Goal: Task Accomplishment & Management: Use online tool/utility

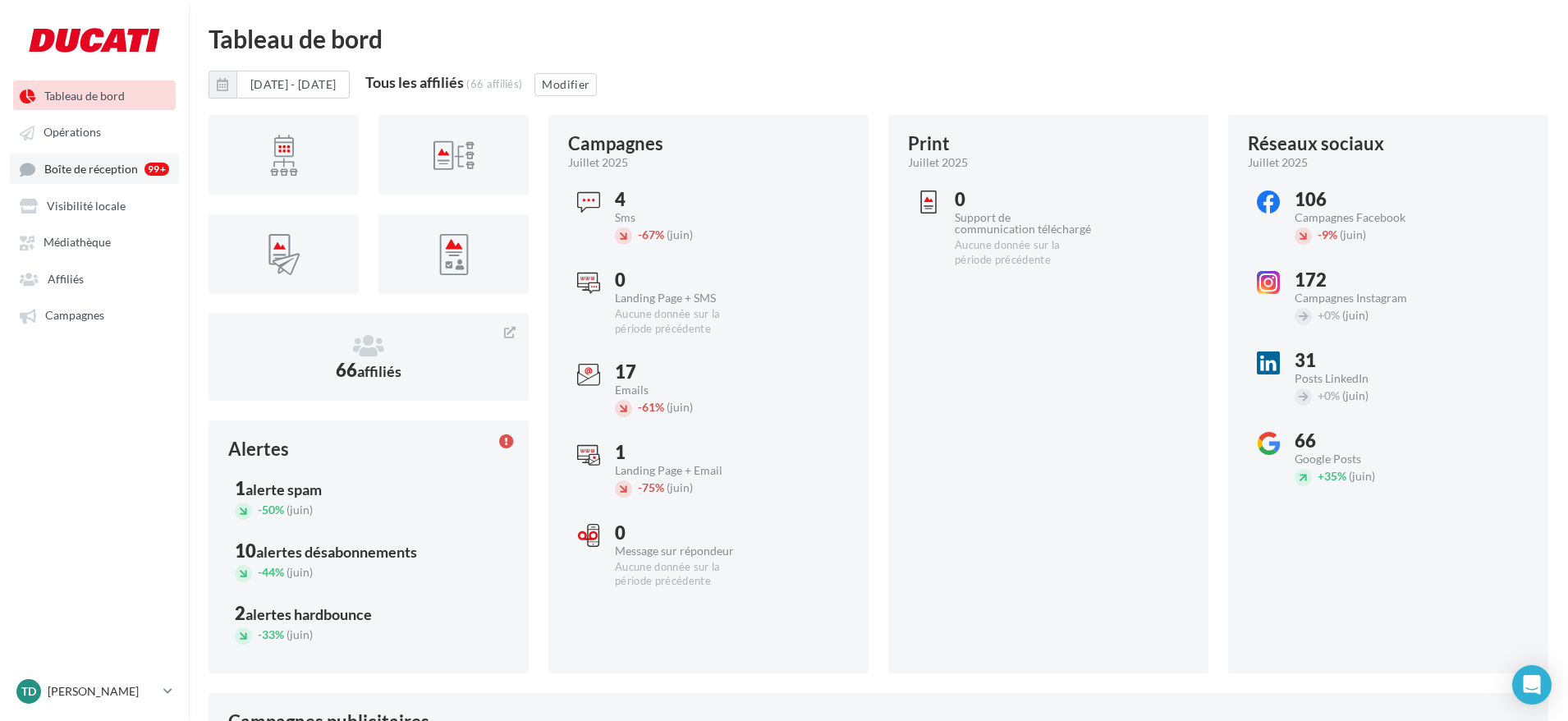
click at [97, 178] on link "Boîte de réception 99+" at bounding box center [95, 169] width 169 height 30
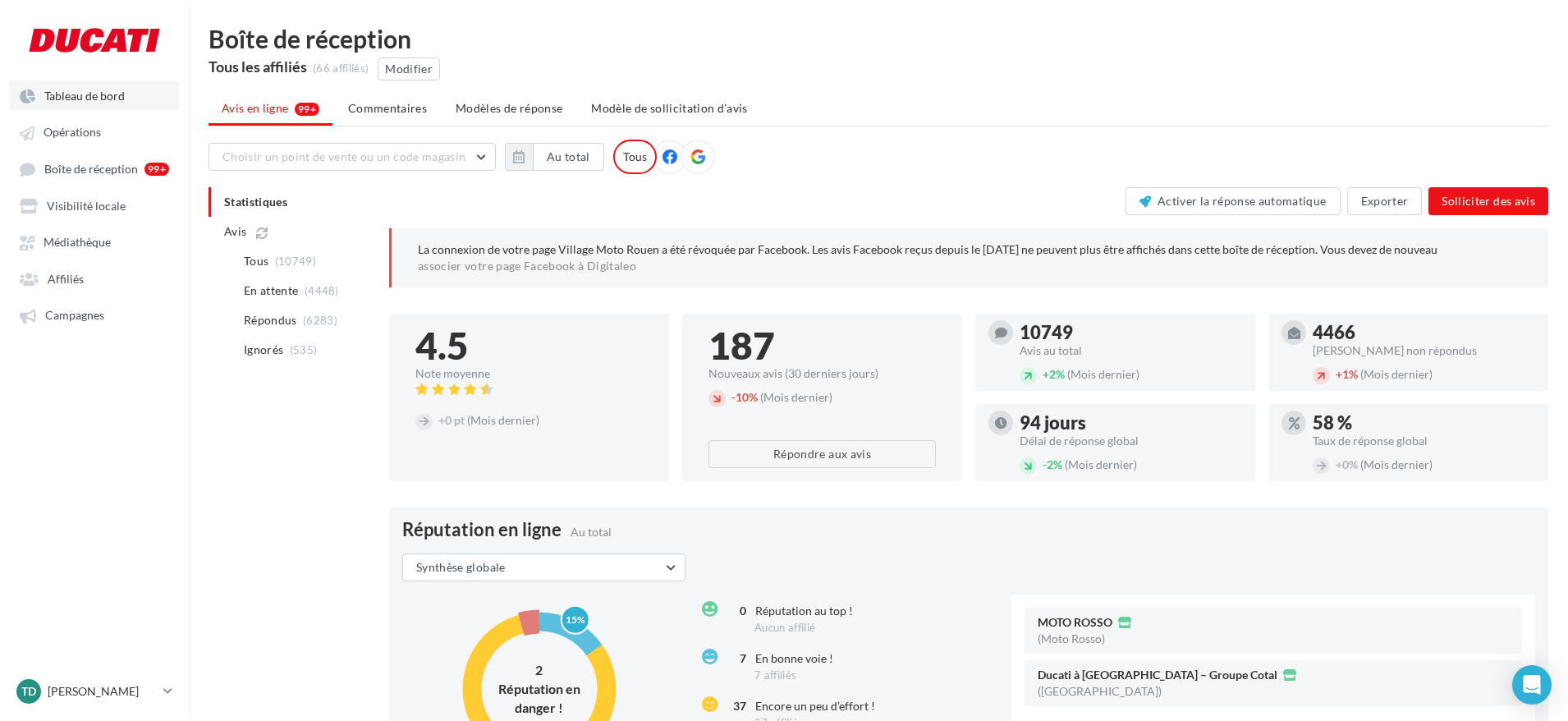
click at [79, 100] on span "Tableau de bord" at bounding box center [84, 95] width 80 height 14
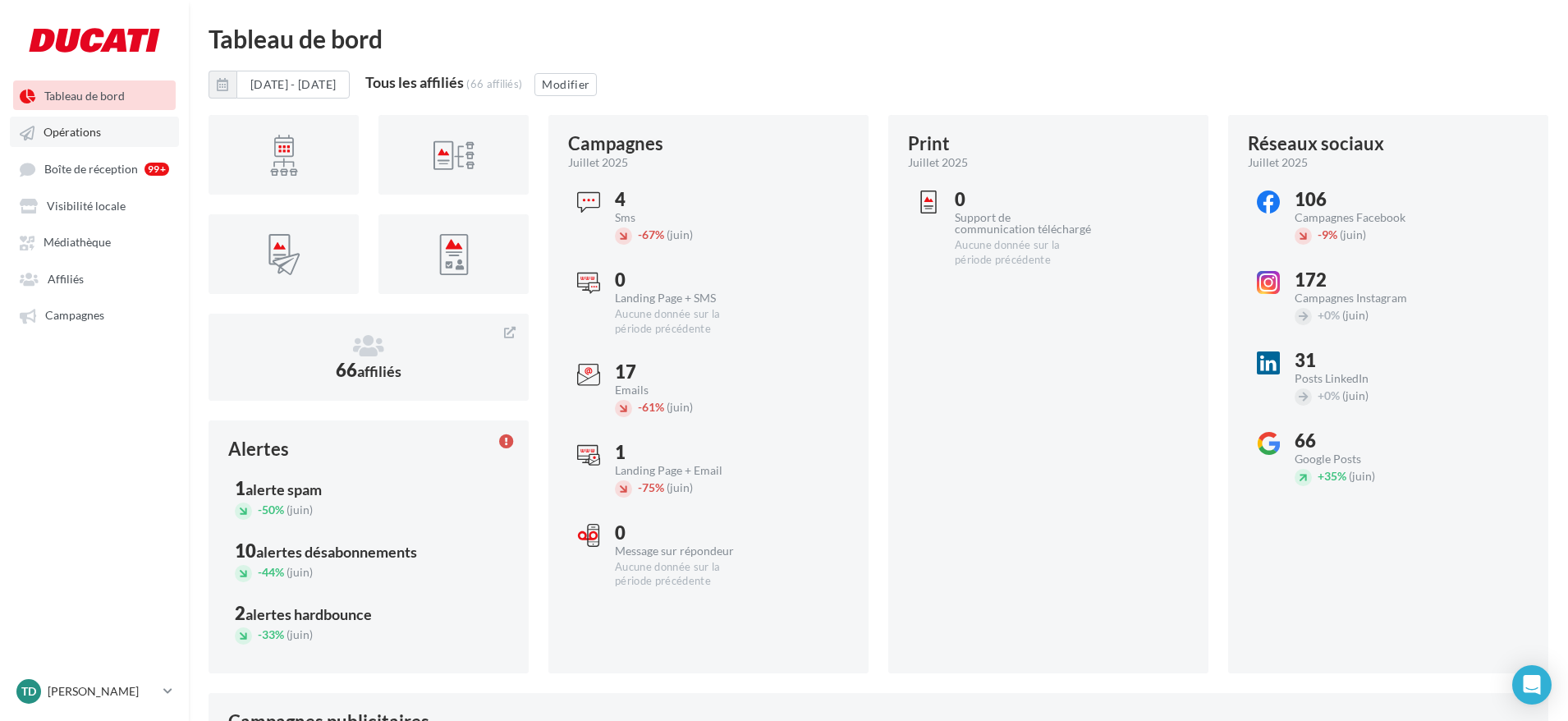
click at [52, 138] on span "Opérations" at bounding box center [72, 132] width 57 height 14
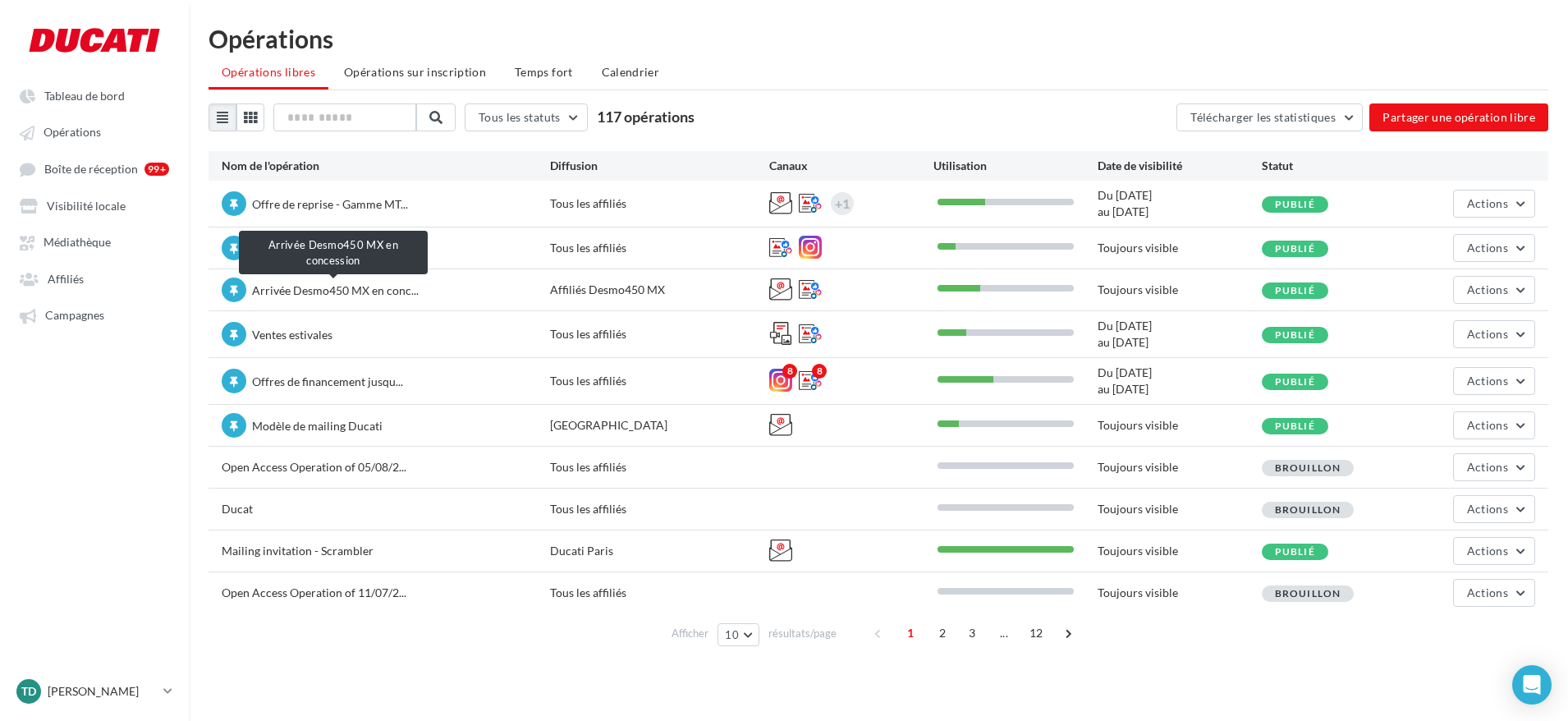
click at [311, 289] on span "Arrivée Desmo450 MX en conc..." at bounding box center [335, 290] width 167 height 14
click at [1504, 294] on span "Actions" at bounding box center [1487, 289] width 41 height 14
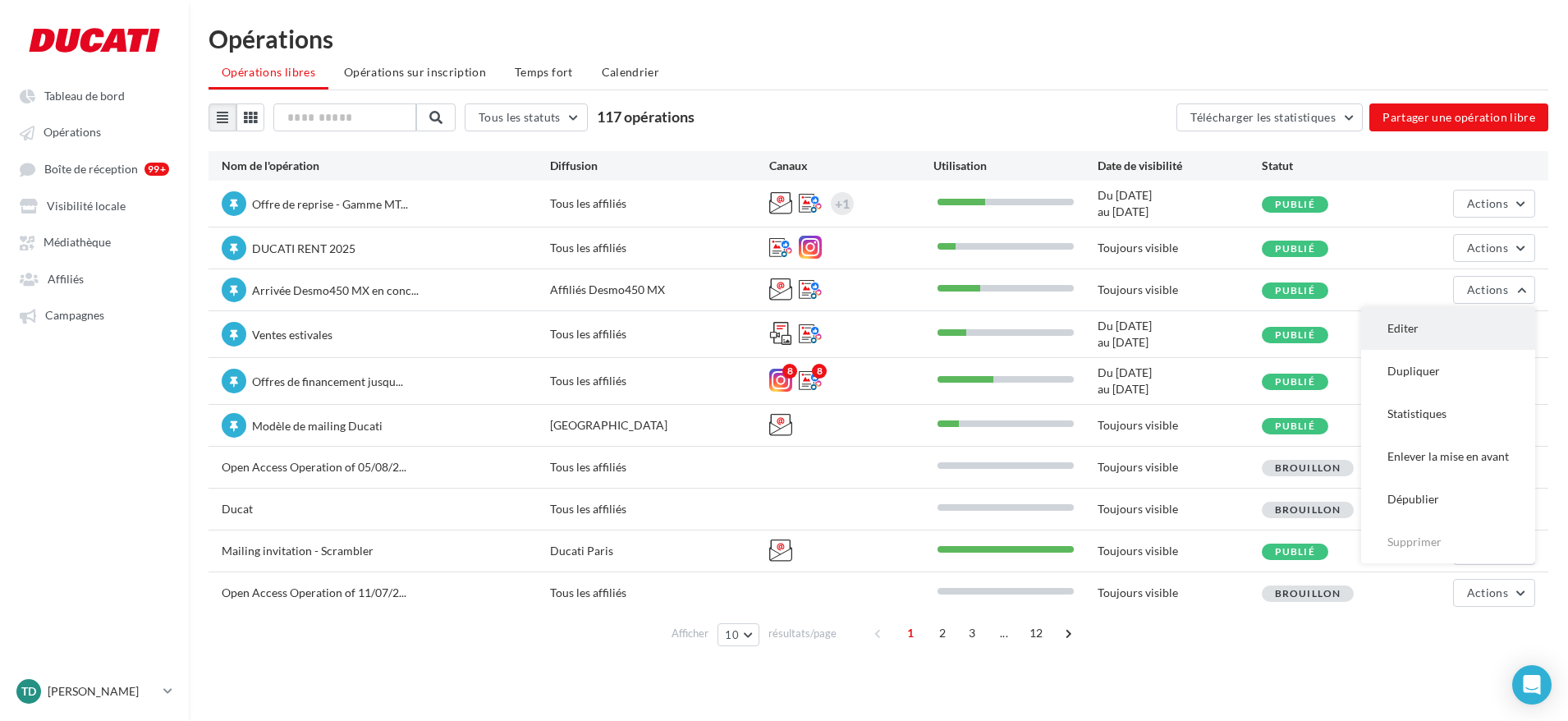
click at [1421, 329] on button "Editer" at bounding box center [1447, 328] width 174 height 42
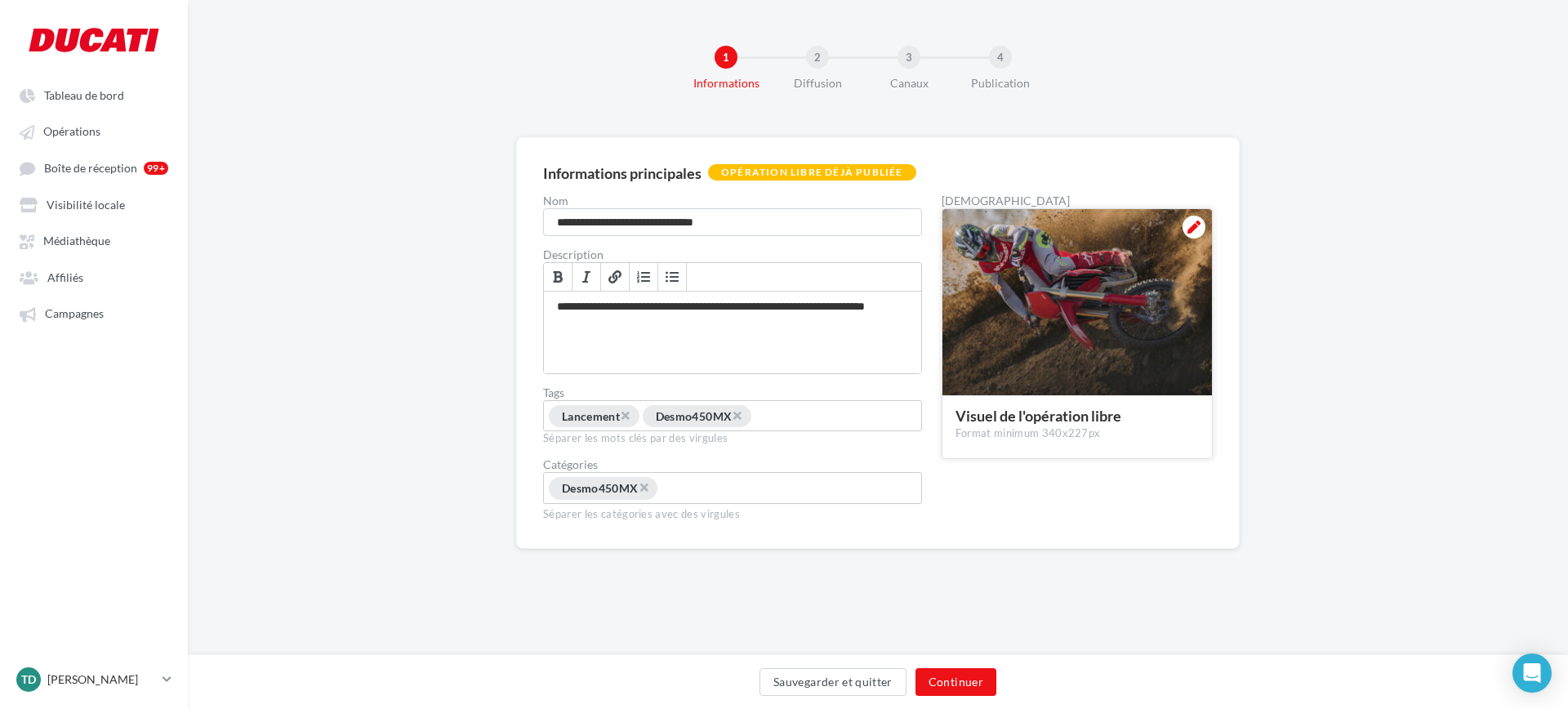
click at [1023, 334] on div at bounding box center [1078, 302] width 269 height 188
